Goal: Information Seeking & Learning: Learn about a topic

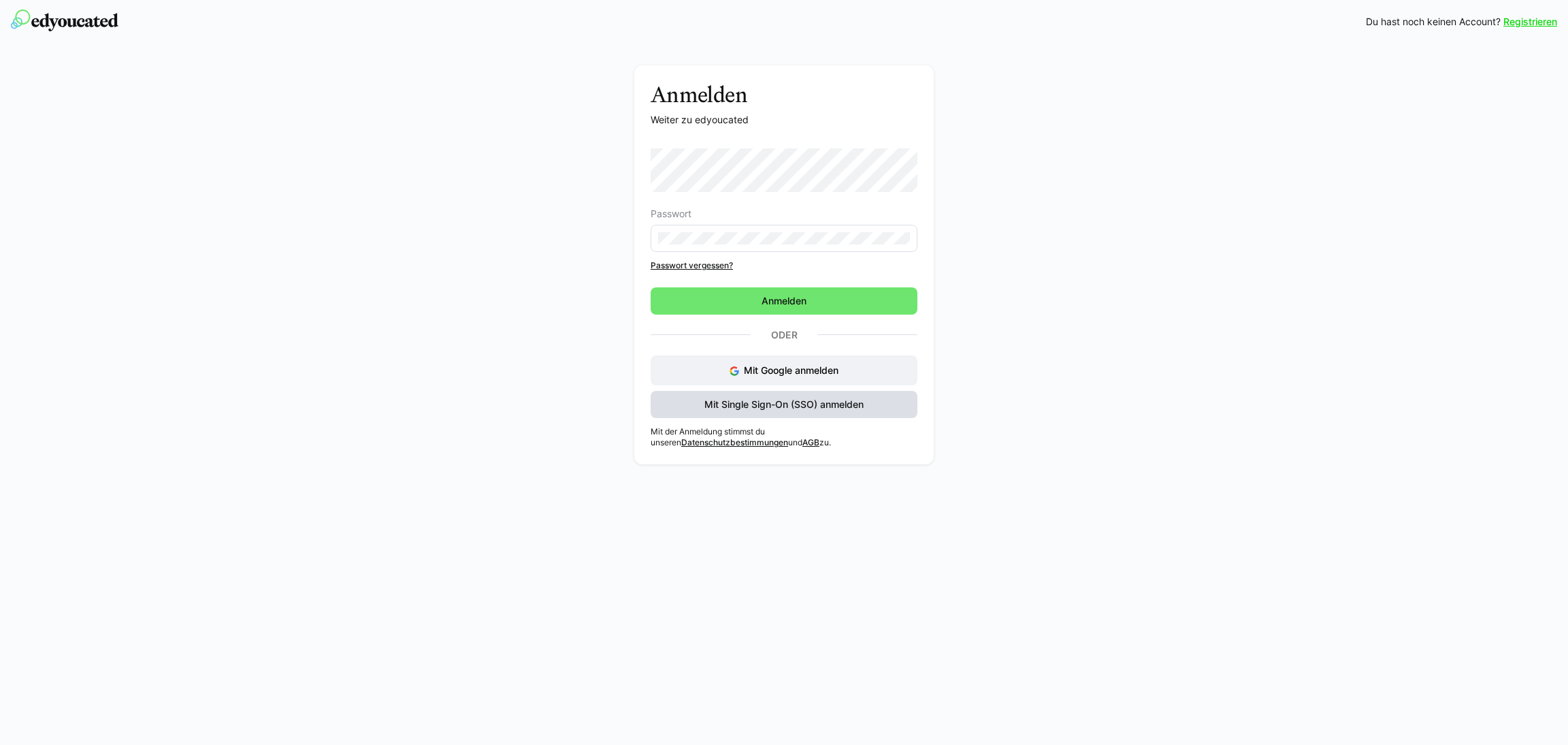
click at [751, 400] on span "Mit Single Sign-On (SSO) anmelden" at bounding box center [784, 404] width 164 height 14
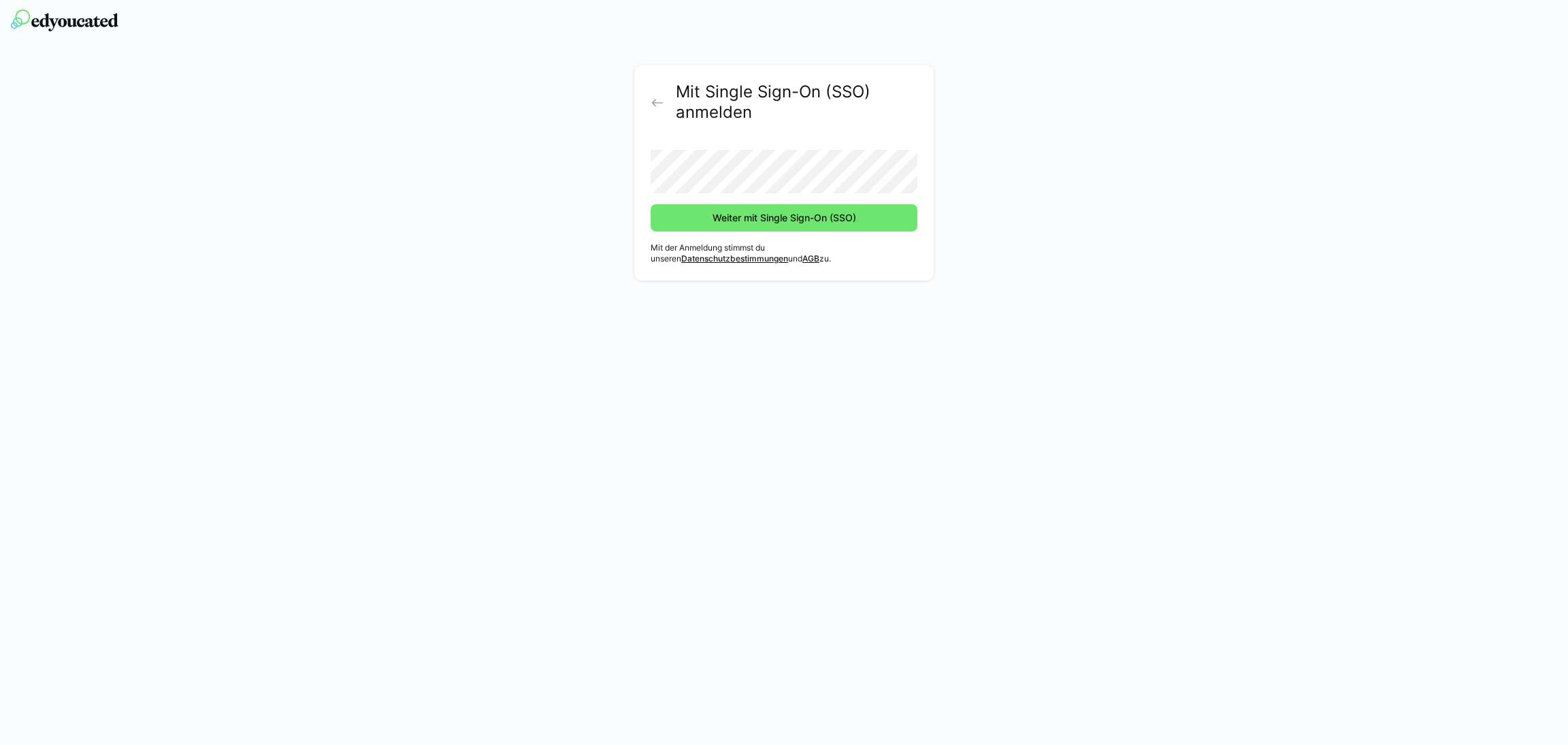
click at [650, 204] on button "Weiter mit Single Sign-On (SSO)" at bounding box center [784, 218] width 267 height 27
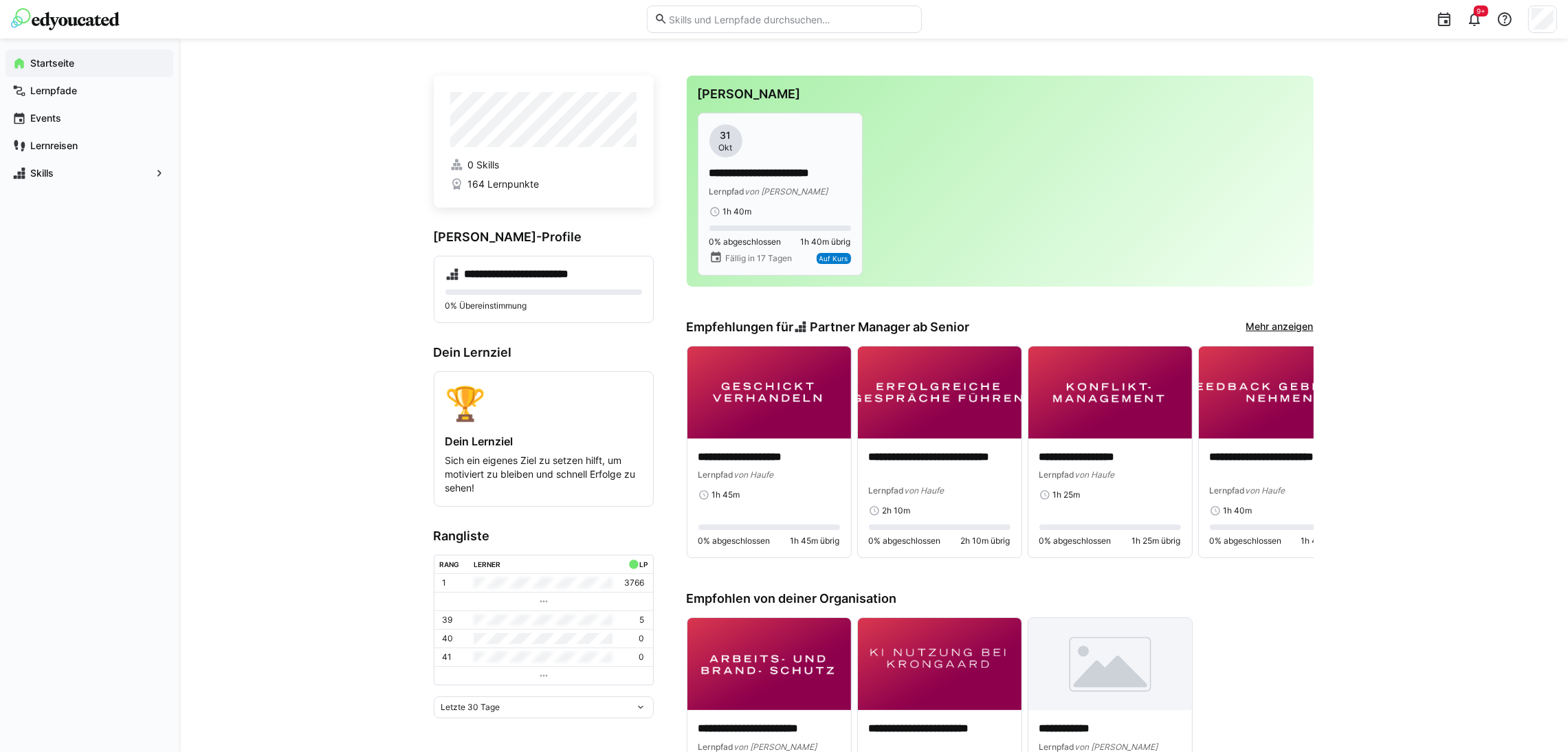
click at [842, 178] on p "**********" at bounding box center [780, 174] width 141 height 16
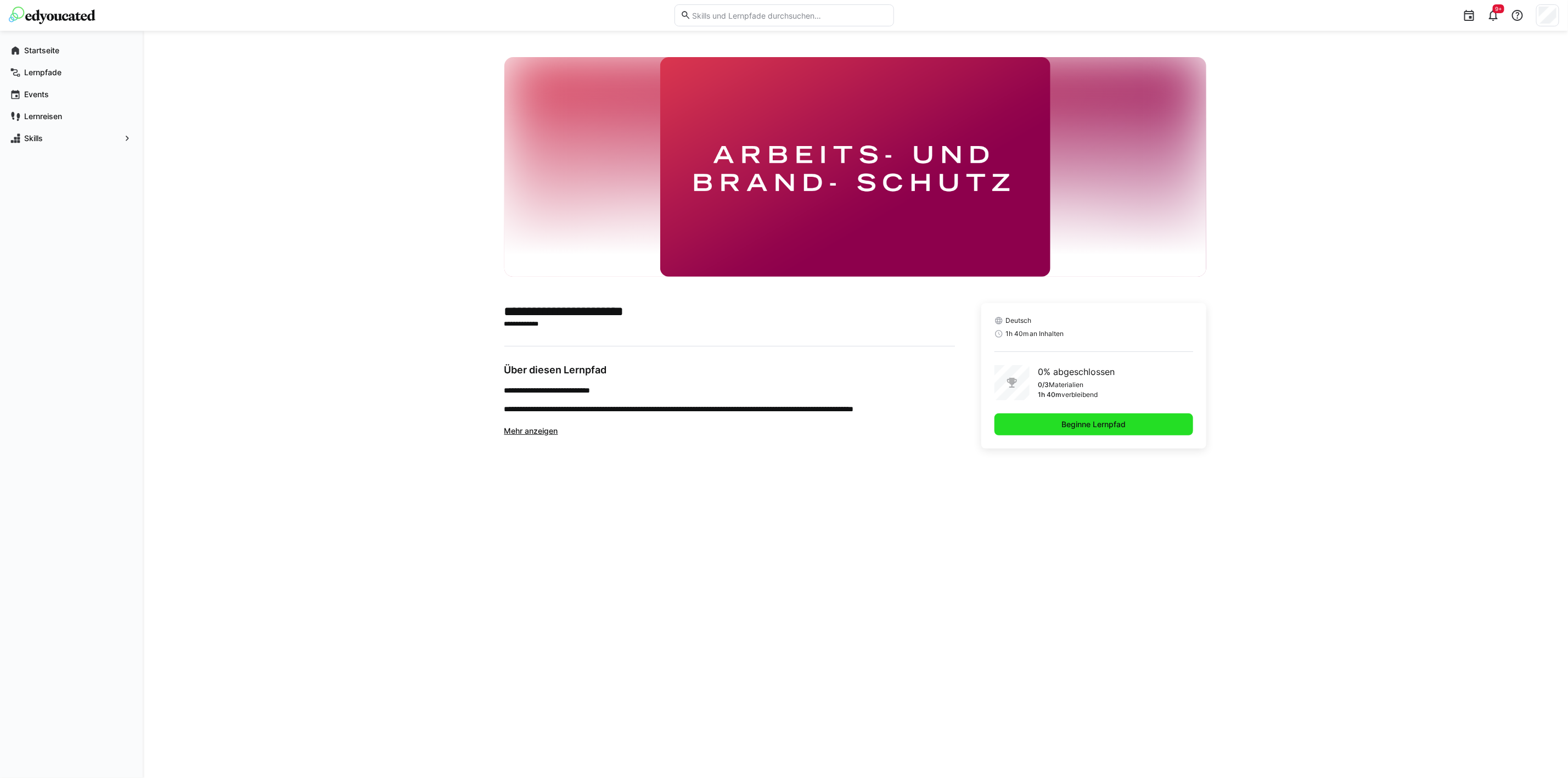
click at [1151, 430] on span "Beginne Lernpfad" at bounding box center [1094, 425] width 199 height 22
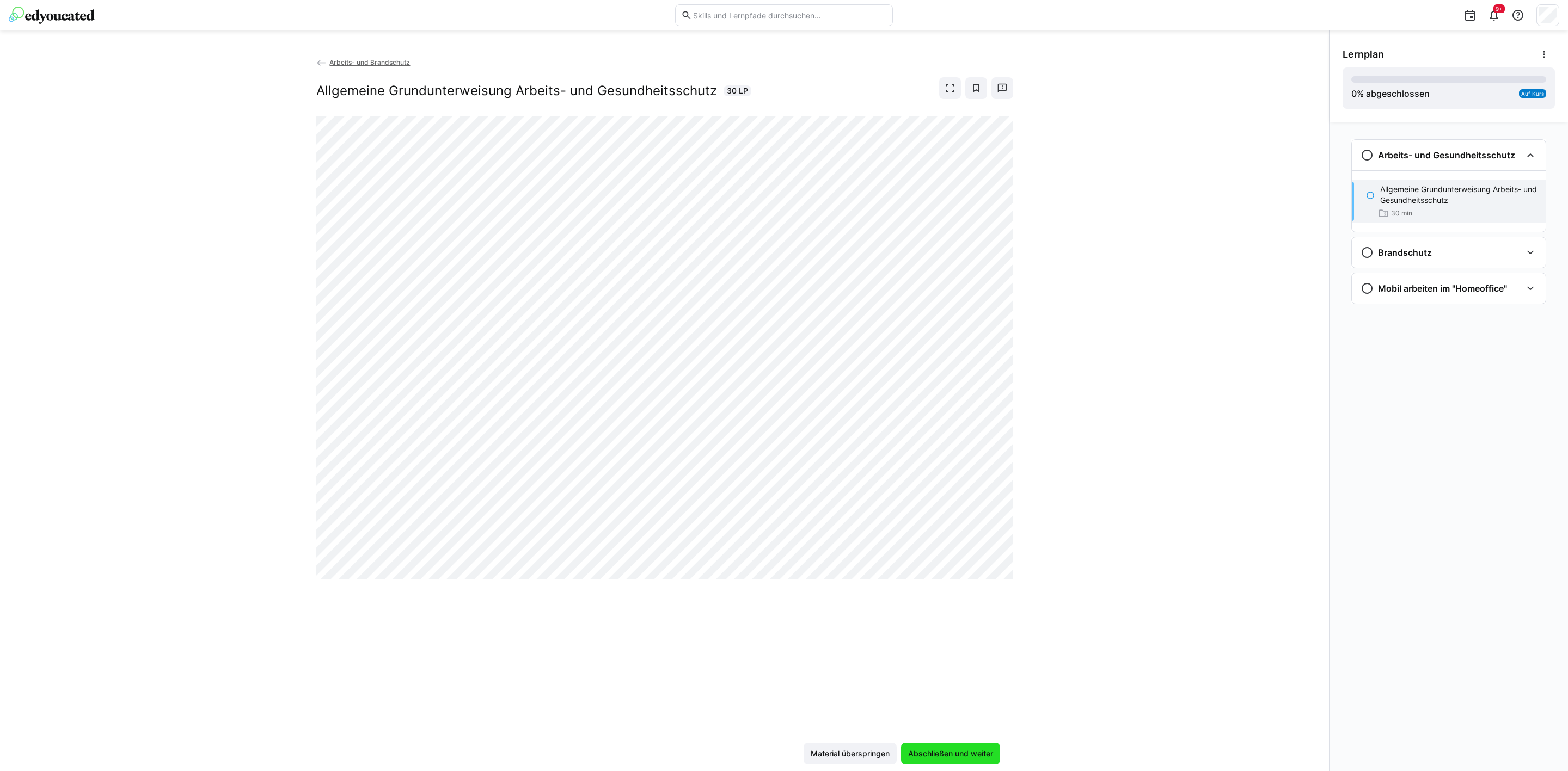
click at [965, 595] on span "Abschließen und weiter" at bounding box center [950, 754] width 88 height 11
click at [945, 595] on span "Abschließen und weiter" at bounding box center [950, 754] width 88 height 11
click at [850, 595] on span "Material überspringen" at bounding box center [850, 754] width 82 height 11
click at [1254, 206] on div "Allgemeine Grundunterweisung Arbeits- und Gesundheitsschutz 30 min" at bounding box center [1449, 201] width 194 height 44
click at [1057, 464] on div "Arbeits- und Brandschutz Allgemeine Grundunterweisung Arbeits- und Gesundheitss…" at bounding box center [664, 396] width 1329 height 679
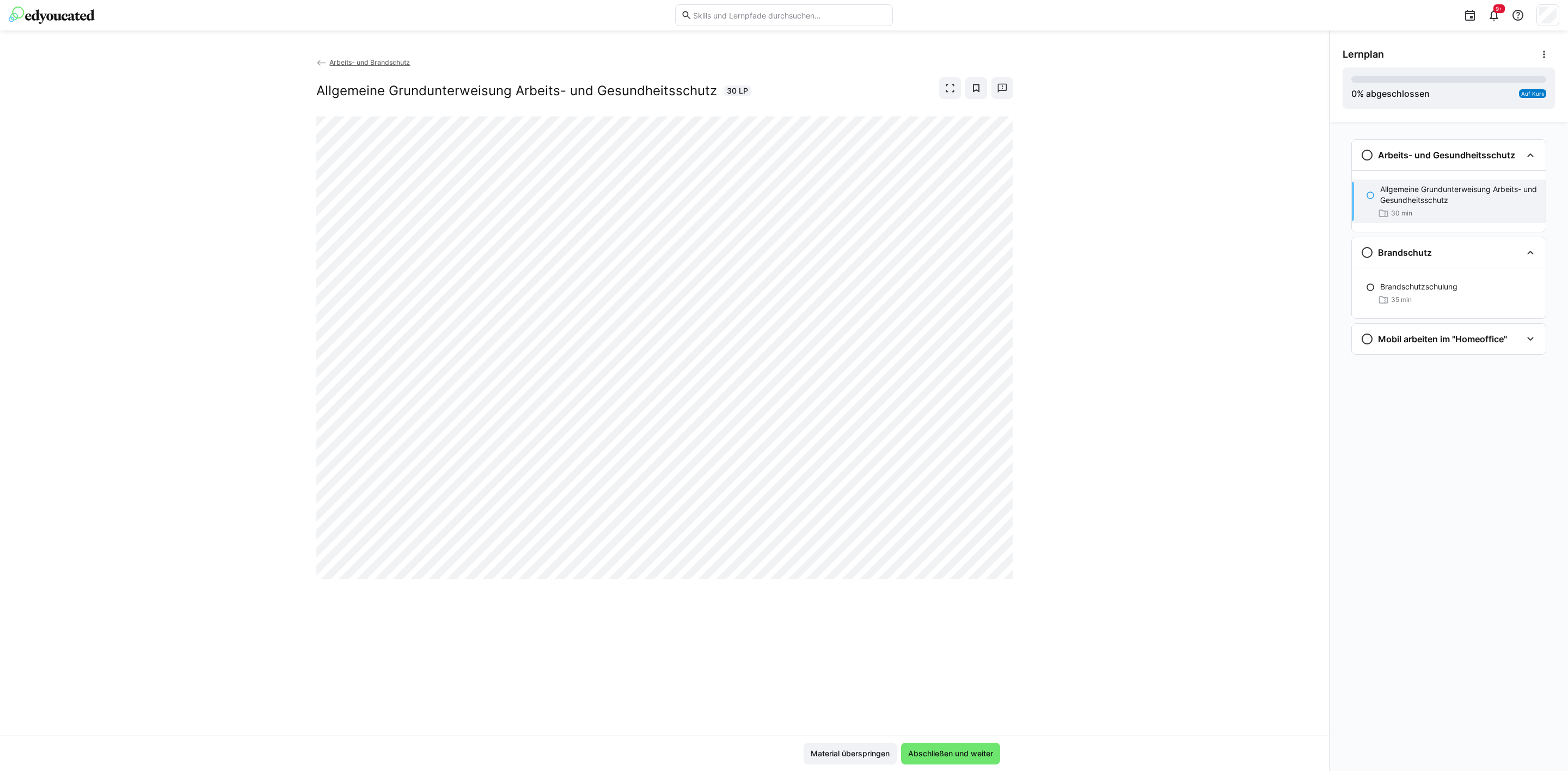
click at [1065, 180] on div "Arbeits- und Brandschutz Allgemeine Grundunterweisung Arbeits- und Gesundheitss…" at bounding box center [664, 396] width 1329 height 679
drag, startPoint x: 1160, startPoint y: 118, endPoint x: 1094, endPoint y: 208, distance: 111.6
click at [1160, 118] on div "Arbeits- und Brandschutz Allgemeine Grundunterweisung Arbeits- und Gesundheitss…" at bounding box center [664, 396] width 1329 height 679
drag, startPoint x: 1110, startPoint y: 98, endPoint x: 1096, endPoint y: 133, distance: 37.7
click at [1111, 99] on div "Arbeits- und Brandschutz Allgemeine Grundunterweisung Arbeits- und Gesundheitss…" at bounding box center [664, 396] width 1329 height 679
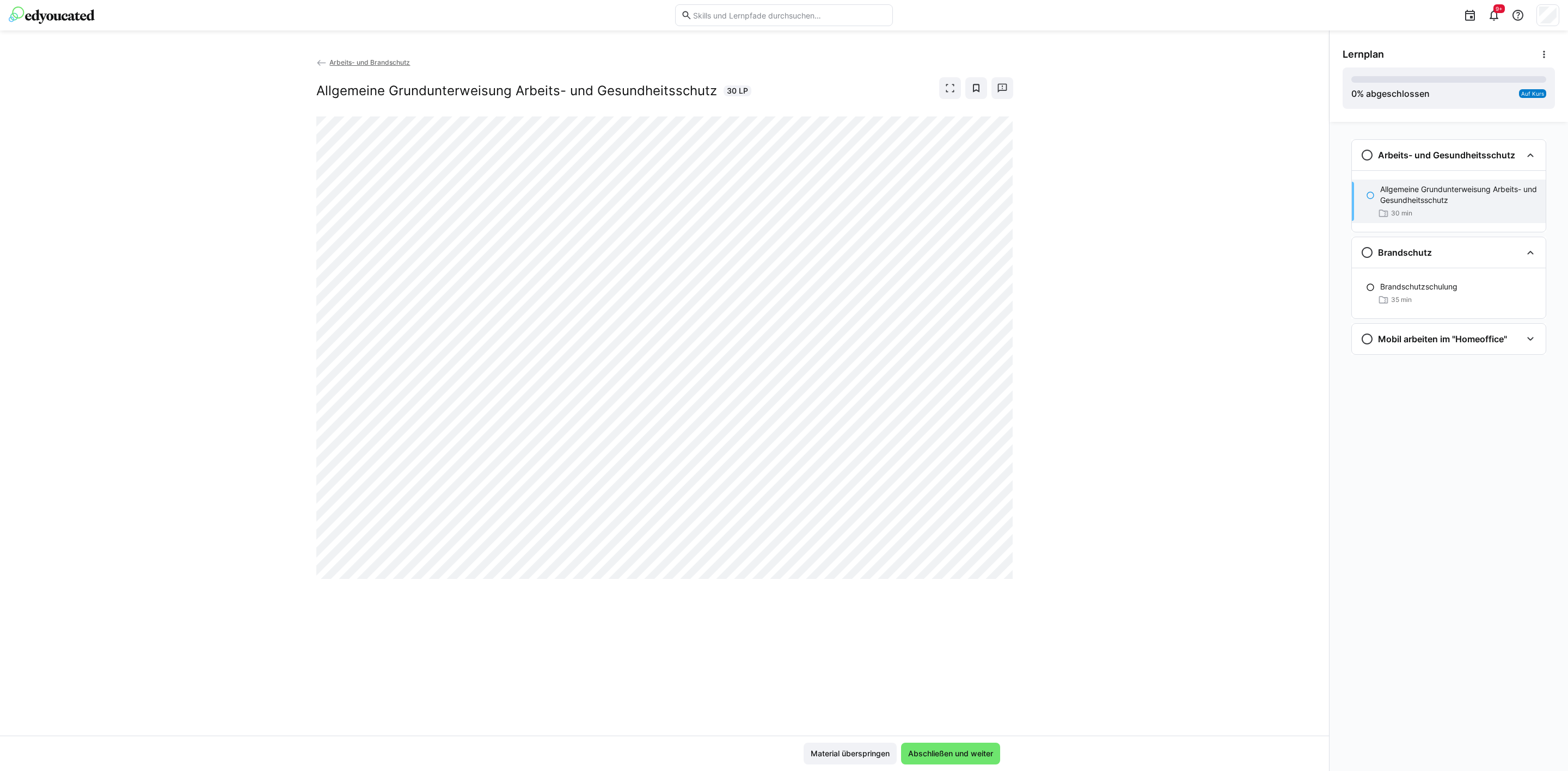
click at [373, 590] on div "Arbeits- und Brandschutz Allgemeine Grundunterweisung Arbeits- und Gesundheitss…" at bounding box center [664, 396] width 1329 height 679
drag, startPoint x: 290, startPoint y: 675, endPoint x: 585, endPoint y: 626, distance: 299.0
click at [290, 595] on div "Arbeits- und Brandschutz Allgemeine Grundunterweisung Arbeits- und Gesundheitss…" at bounding box center [664, 396] width 1329 height 679
click at [1203, 595] on div "Arbeits- und Brandschutz Allgemeine Grundunterweisung Arbeits- und Gesundheitss…" at bounding box center [664, 396] width 1329 height 679
click at [967, 595] on span "Abschließen und weiter" at bounding box center [950, 754] width 88 height 11
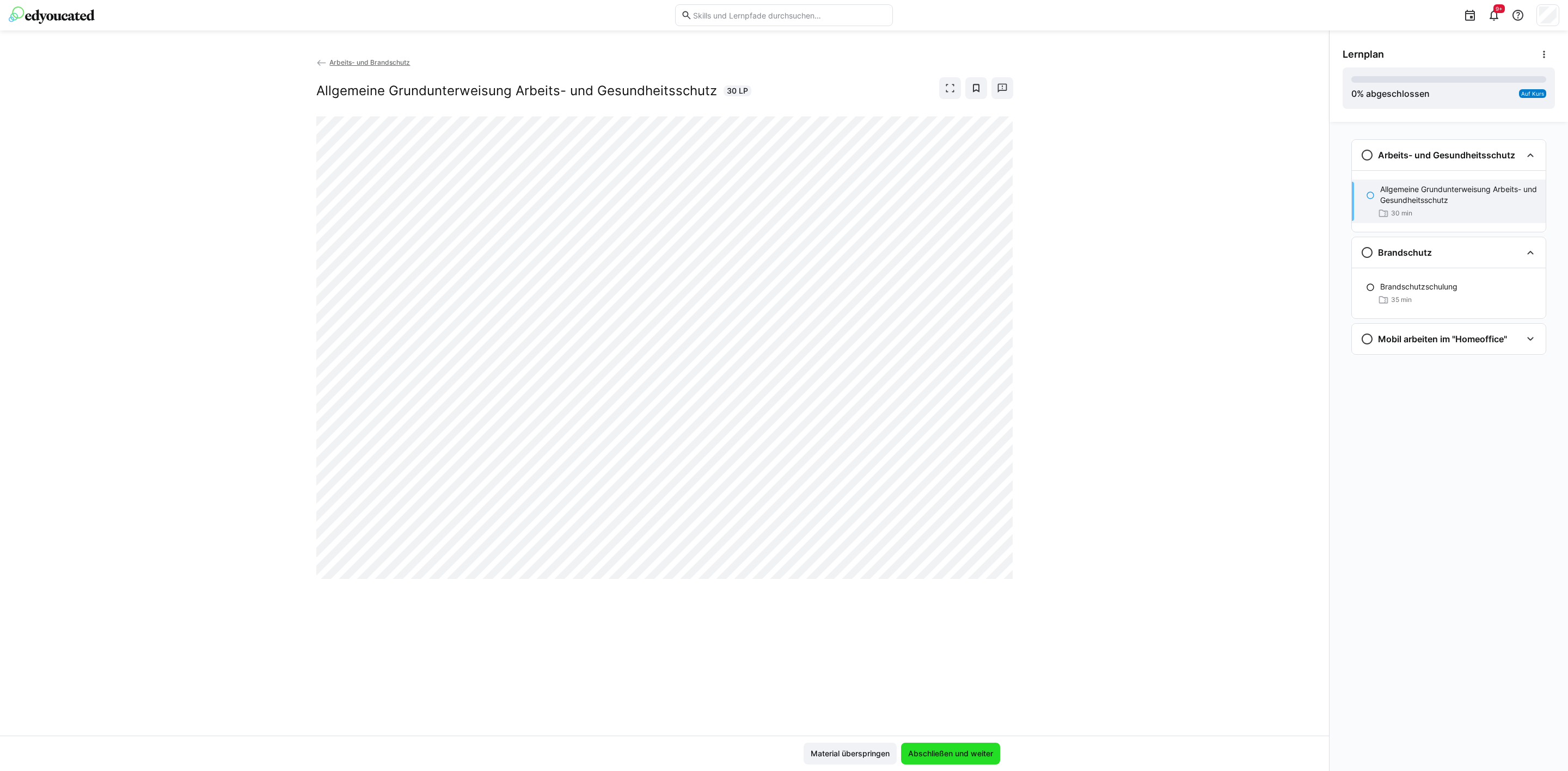
click at [954, 595] on span "Abschließen und weiter" at bounding box center [950, 754] width 88 height 11
click at [346, 59] on span "Arbeits- und Brandschutz" at bounding box center [369, 62] width 80 height 8
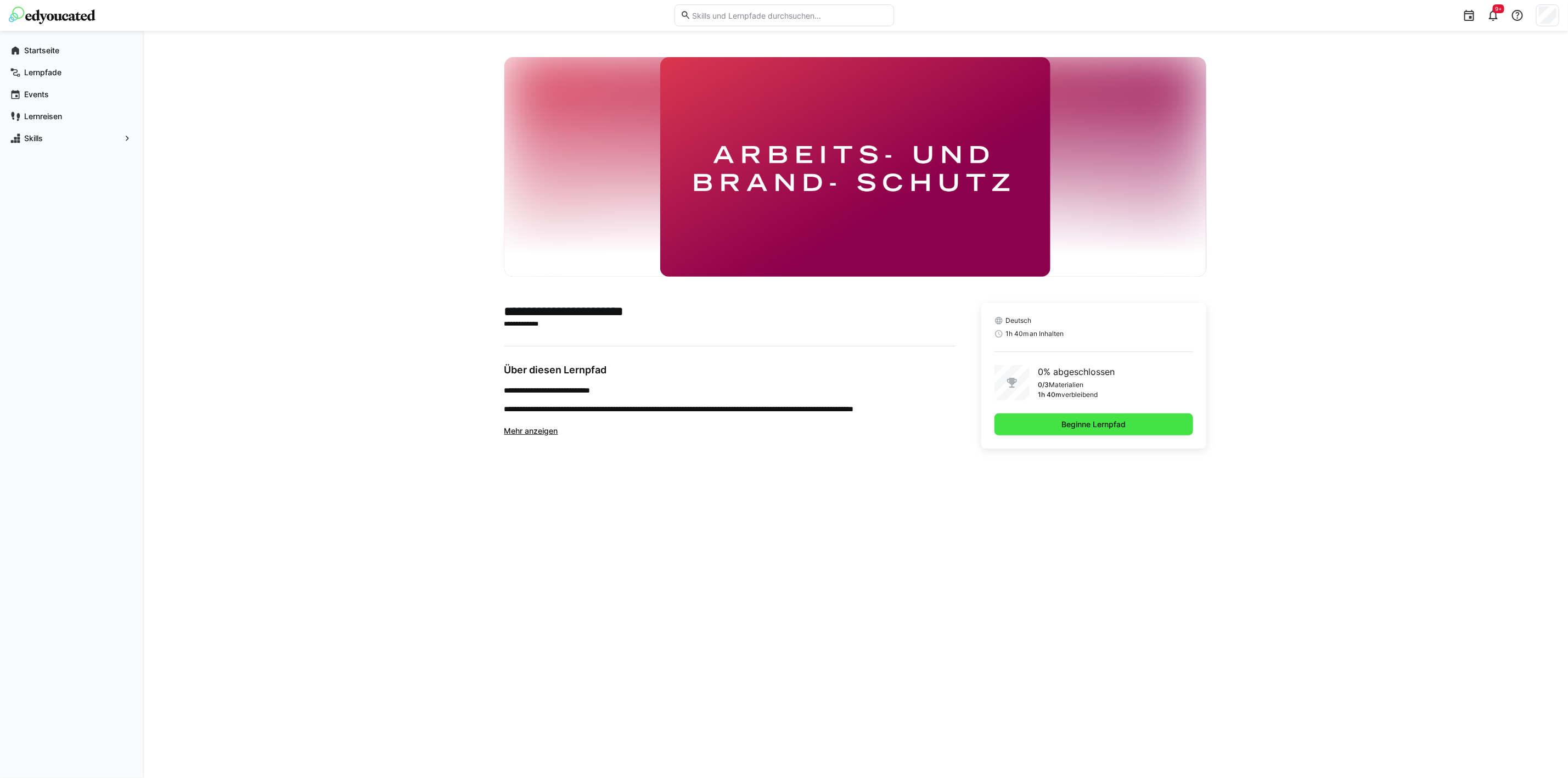
click at [1027, 418] on span "Beginne Lernpfad" at bounding box center [1094, 425] width 199 height 22
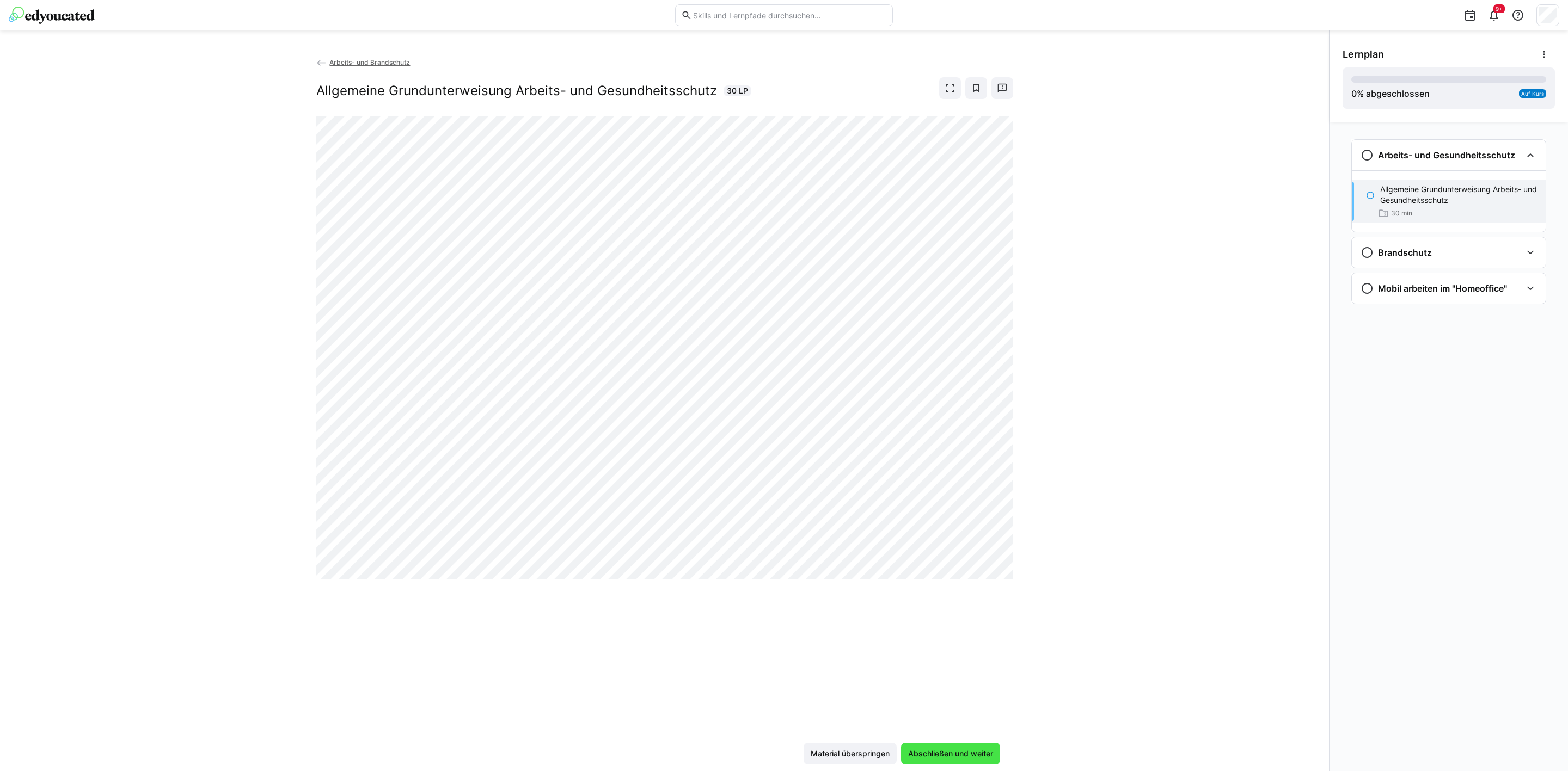
click at [967, 750] on span "Abschließen und weiter" at bounding box center [950, 754] width 88 height 11
click at [885, 751] on span "Material überspringen" at bounding box center [850, 754] width 82 height 11
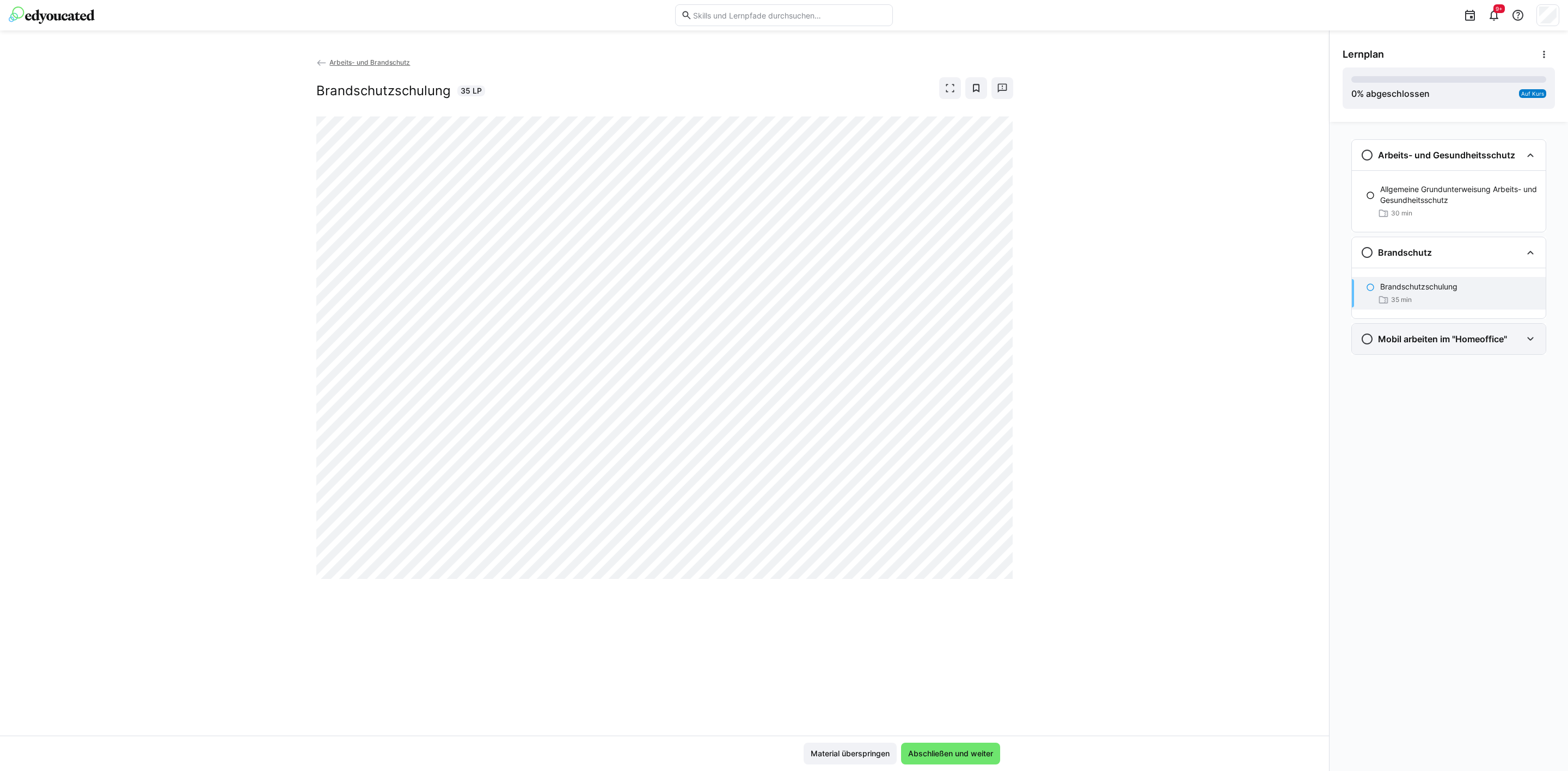
click at [1420, 337] on h3 "Mobil arbeiten im "Homeoffice"" at bounding box center [1443, 339] width 129 height 11
click at [1429, 384] on div "35 min" at bounding box center [1458, 386] width 157 height 11
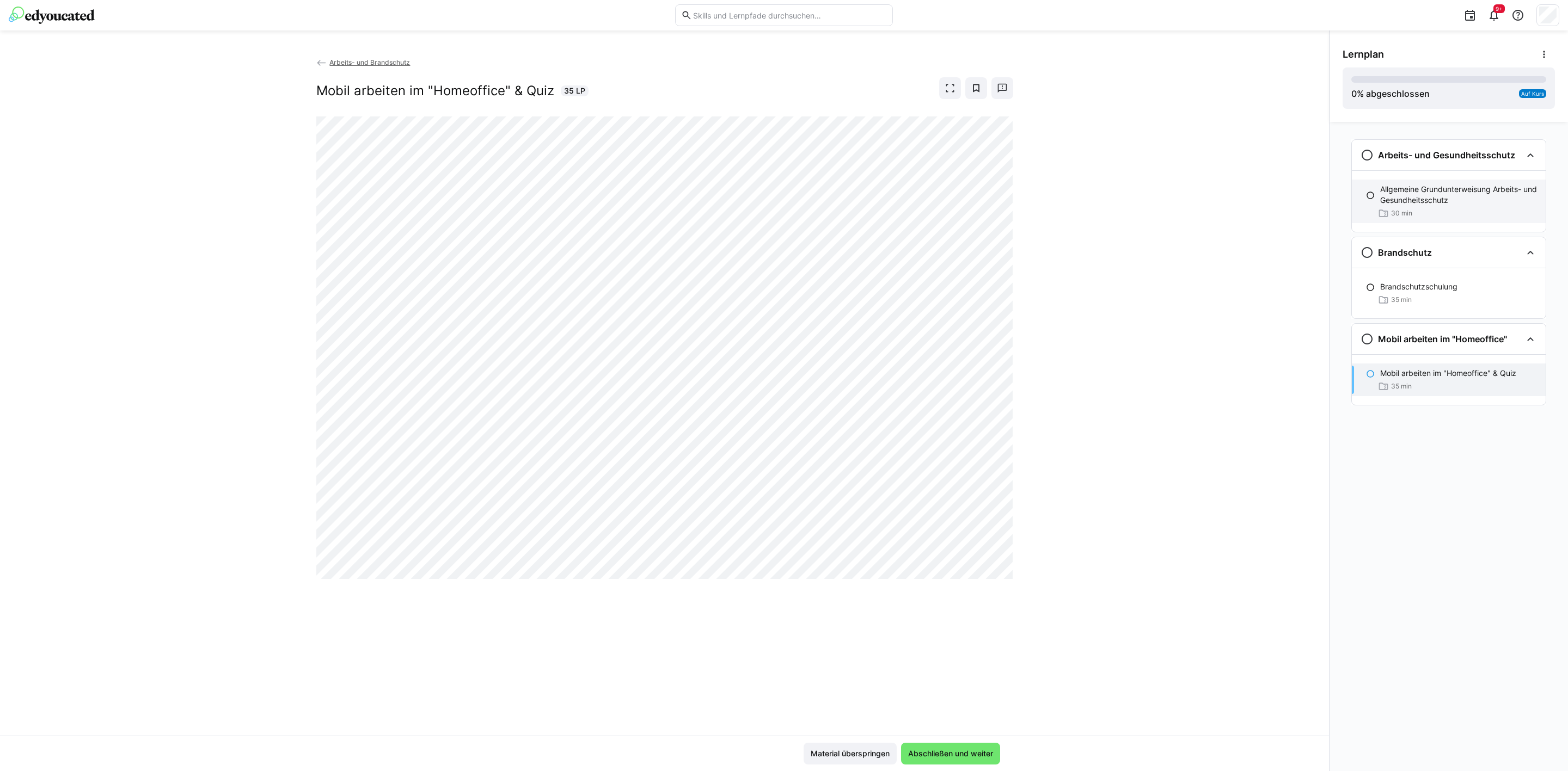
click at [1394, 183] on div "Allgemeine Grundunterweisung Arbeits- und Gesundheitsschutz 30 min" at bounding box center [1449, 201] width 194 height 44
click at [46, 18] on img at bounding box center [51, 15] width 86 height 18
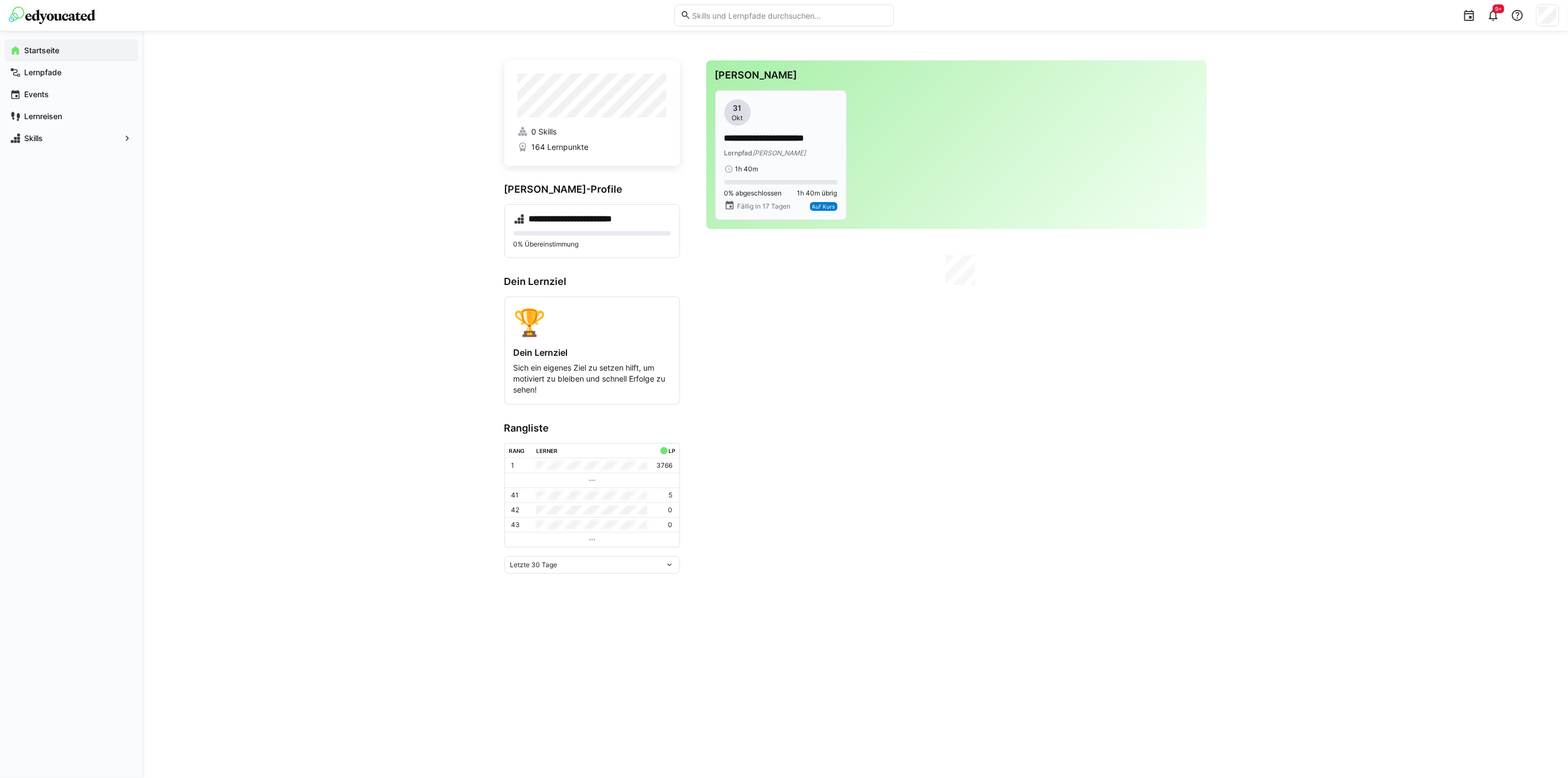
click at [787, 170] on div "1h 40m" at bounding box center [781, 169] width 113 height 9
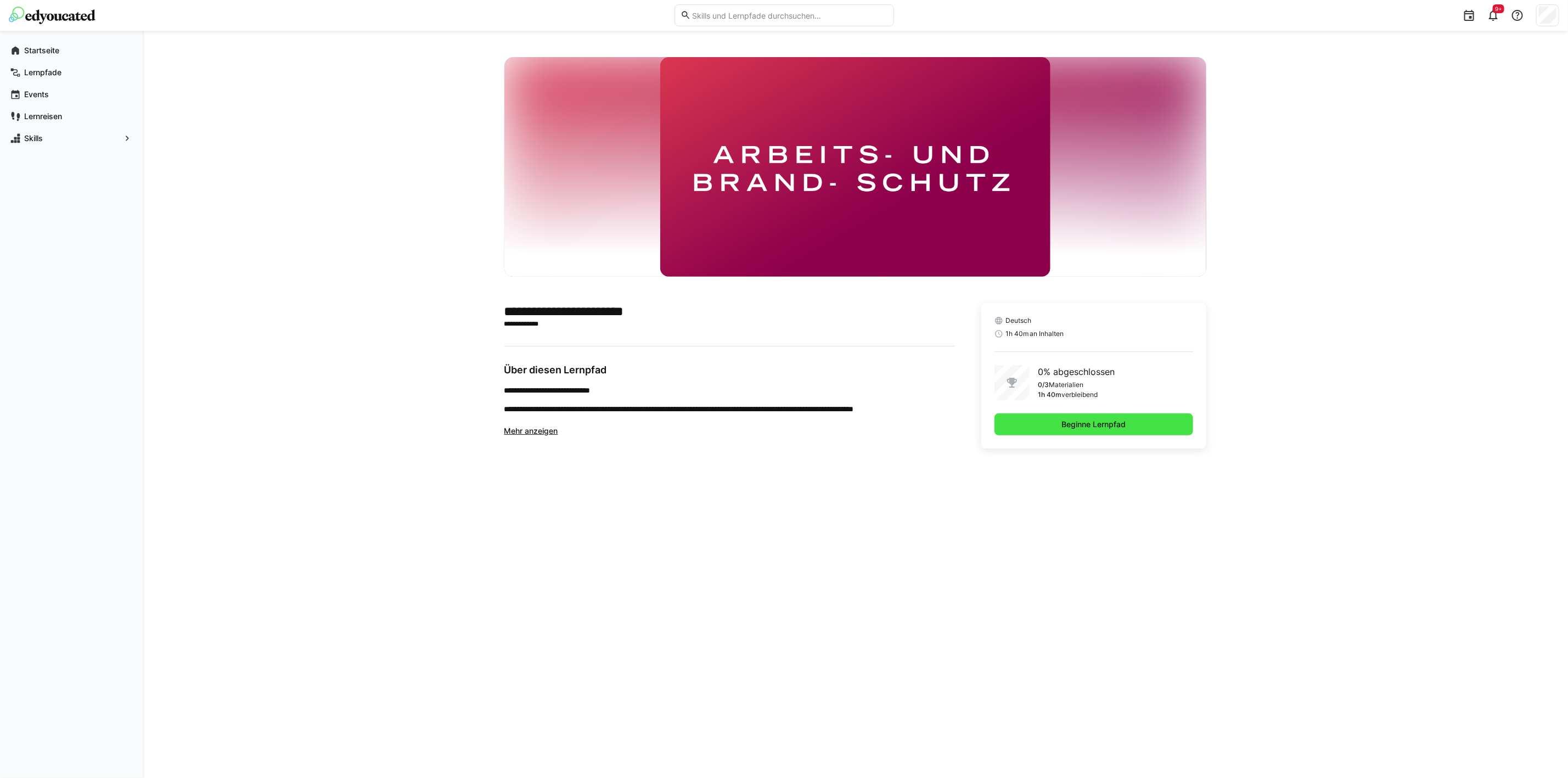
click at [1069, 430] on span "Beginne Lernpfad" at bounding box center [1094, 424] width 68 height 11
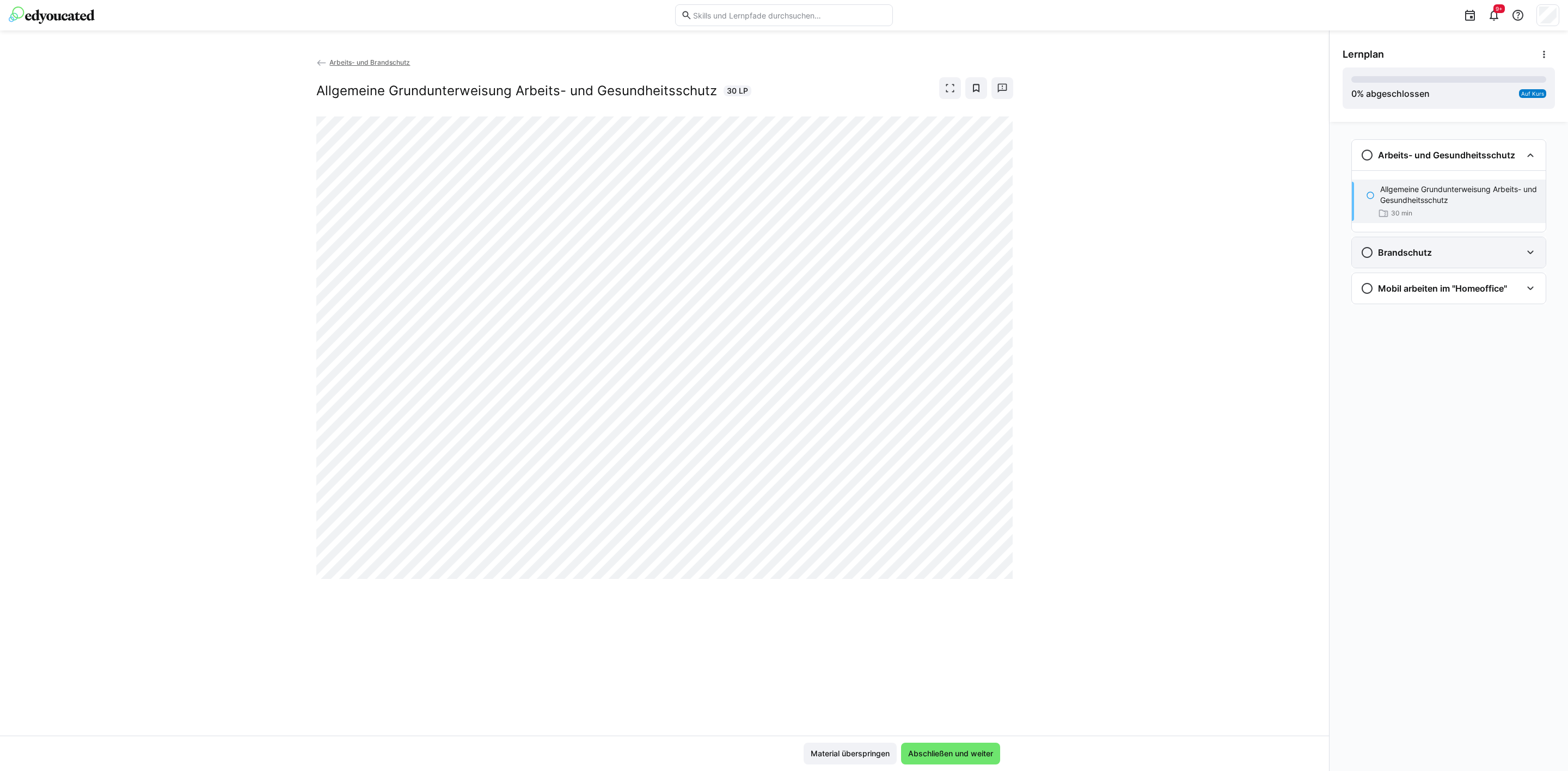
click at [1395, 253] on h3 "Brandschutz" at bounding box center [1405, 253] width 54 height 11
click at [1406, 295] on div "35 min" at bounding box center [1395, 300] width 33 height 11
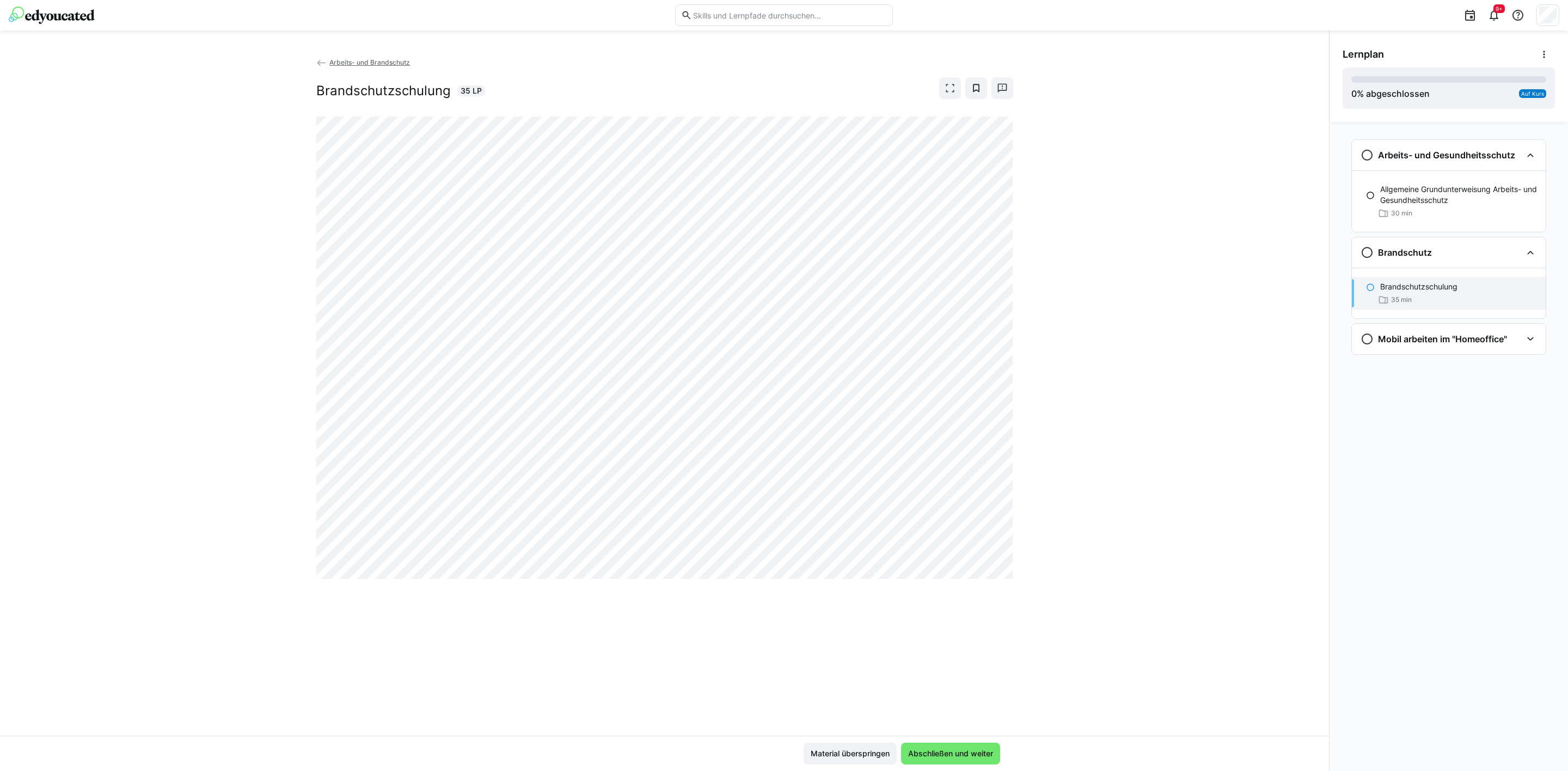
drag, startPoint x: 1103, startPoint y: 359, endPoint x: 789, endPoint y: 595, distance: 392.8
click at [1103, 368] on div "Arbeits- und Brandschutz Brandschutzschulung 35 LP" at bounding box center [664, 396] width 1329 height 679
click at [1094, 304] on div "Arbeits- und Brandschutz Brandschutzschulung 35 LP" at bounding box center [664, 396] width 1329 height 679
